Goal: Ask a question

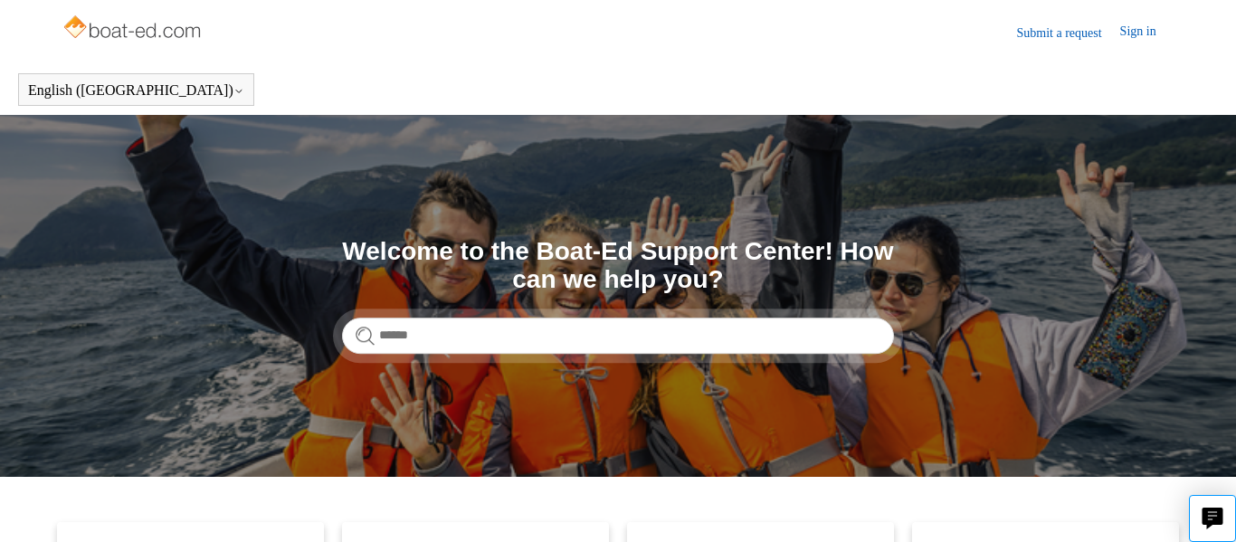
drag, startPoint x: 1040, startPoint y: 306, endPoint x: 1013, endPoint y: 407, distance: 104.9
click at [1013, 407] on section "Search Welcome to the Boat-Ed Support Center! How can we help you?" at bounding box center [618, 296] width 1236 height 362
click at [1143, 36] on link "Sign in" at bounding box center [1147, 33] width 54 height 22
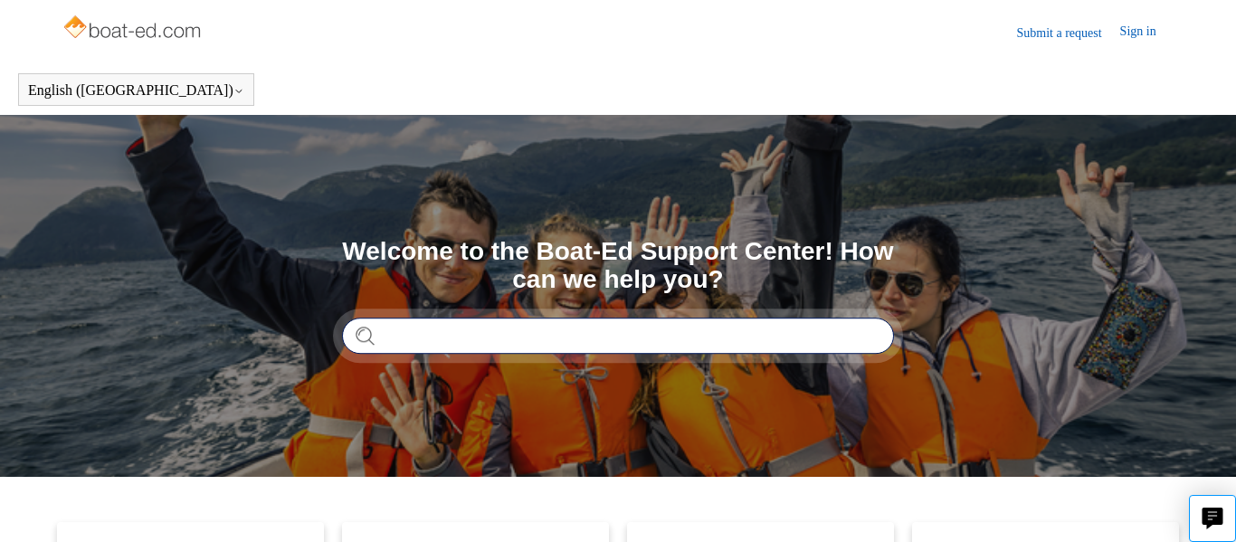
click at [816, 344] on input "Search" at bounding box center [618, 336] width 552 height 36
paste input "**********"
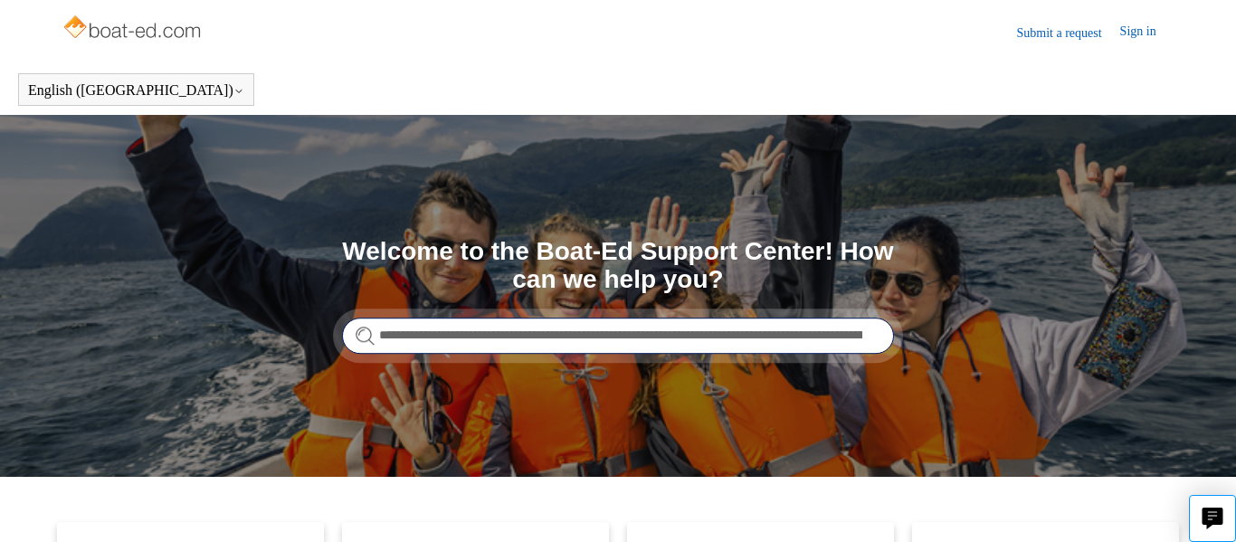
scroll to position [0, 824]
type input "**********"
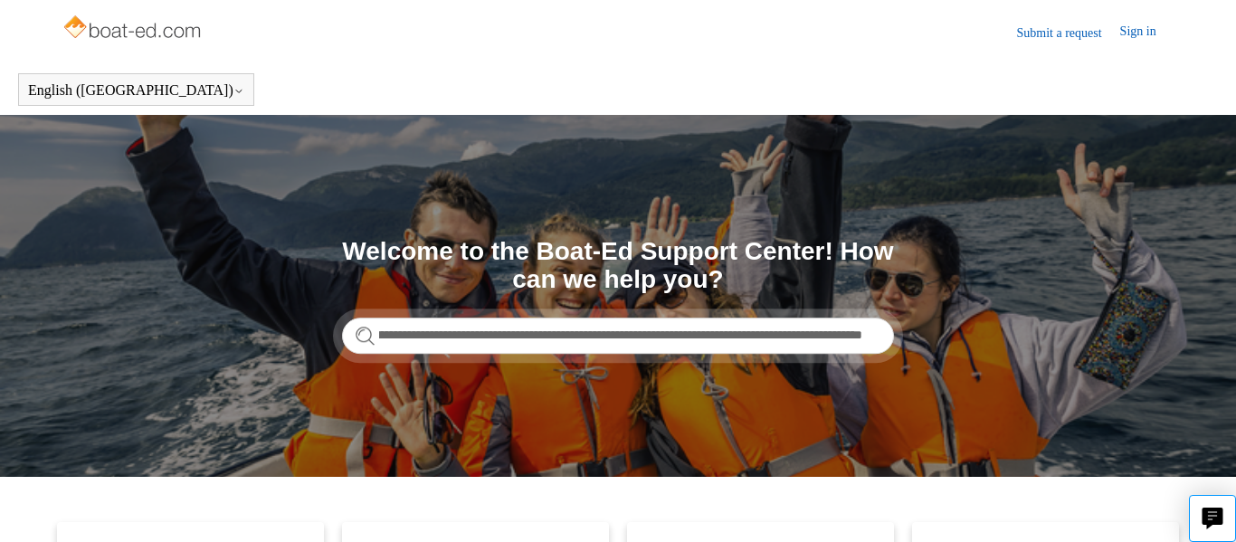
scroll to position [0, 0]
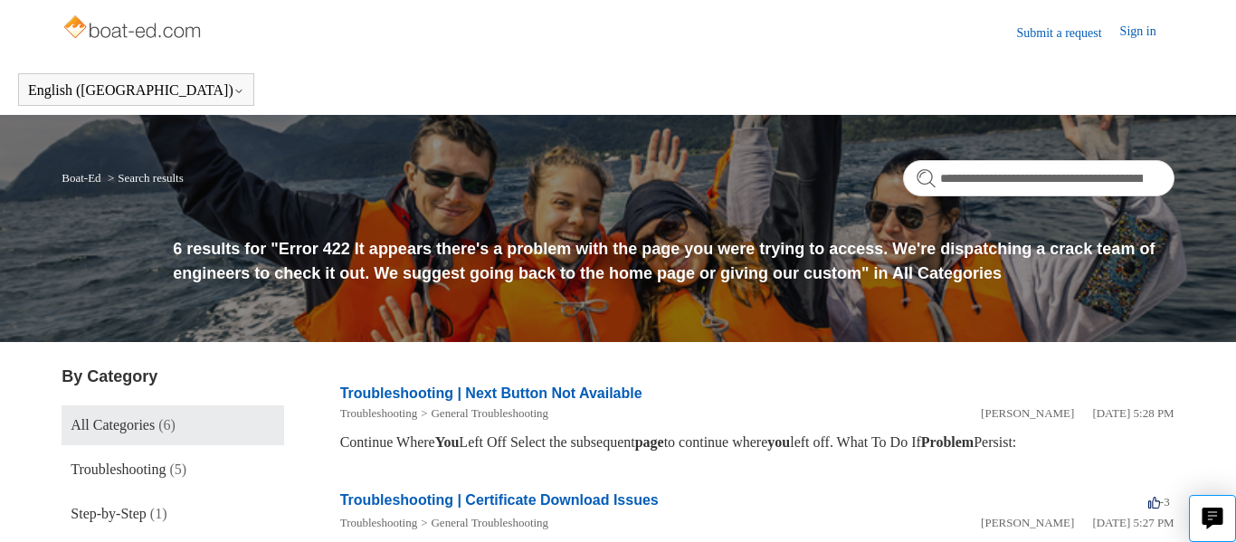
click at [128, 31] on img at bounding box center [134, 29] width 144 height 36
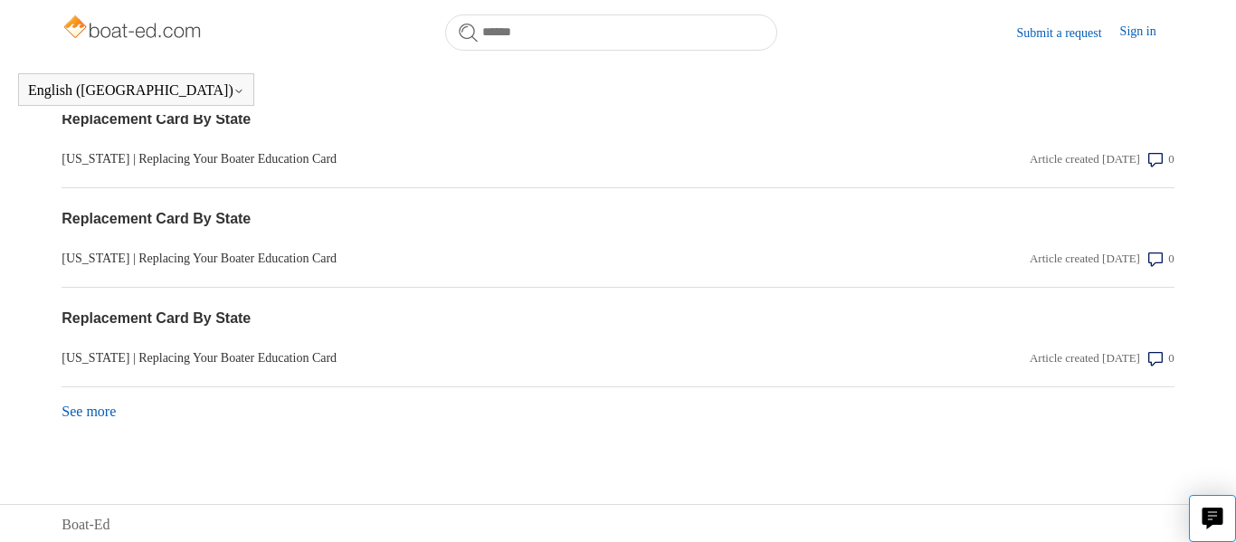
scroll to position [1722, 0]
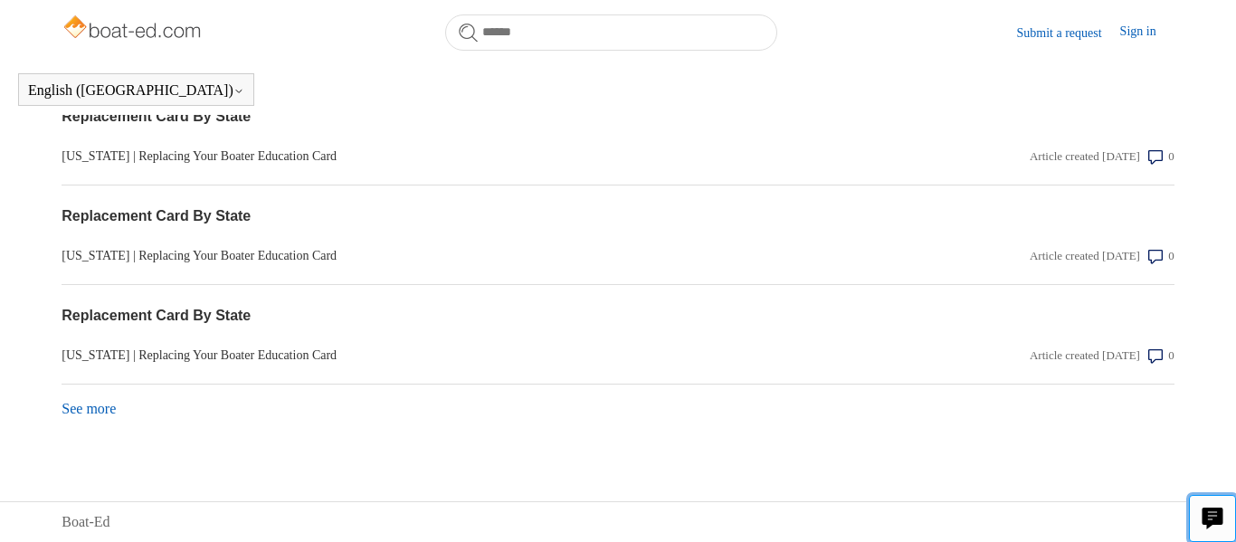
click at [1210, 520] on icon "Live chat" at bounding box center [1212, 516] width 21 height 17
click at [1148, 30] on link "Sign in" at bounding box center [1147, 33] width 54 height 22
click at [145, 28] on img at bounding box center [134, 29] width 144 height 36
